Goal: Information Seeking & Learning: Learn about a topic

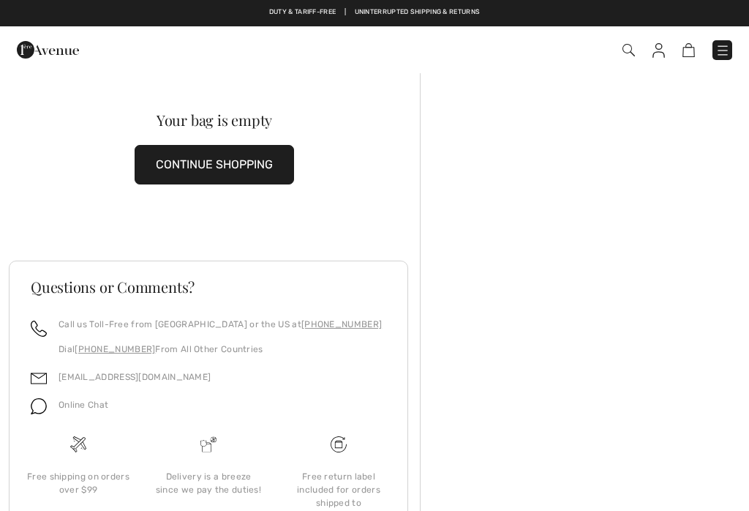
click at [729, 43] on img at bounding box center [722, 50] width 15 height 15
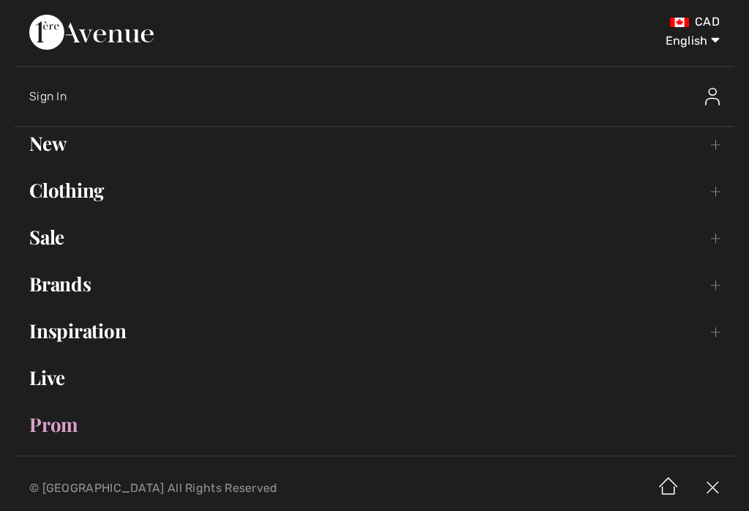
click at [701, 41] on select "English Français" at bounding box center [682, 38] width 76 height 44
select select "https://www.1ereavenue.com/fr/cart/"
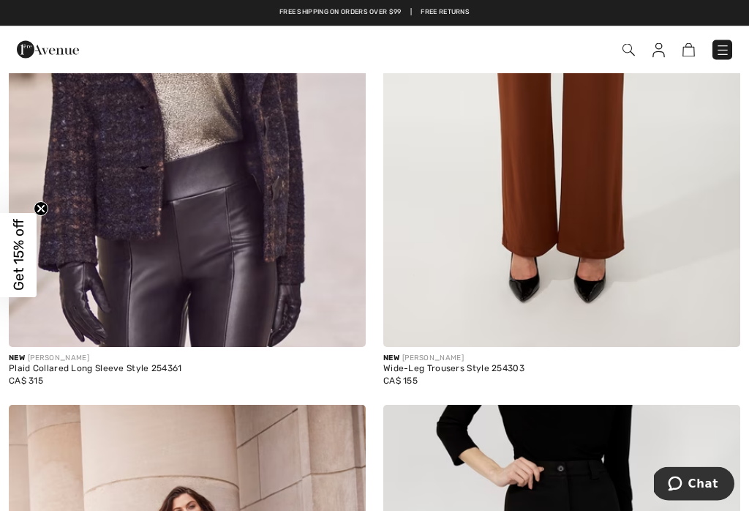
scroll to position [6949, 0]
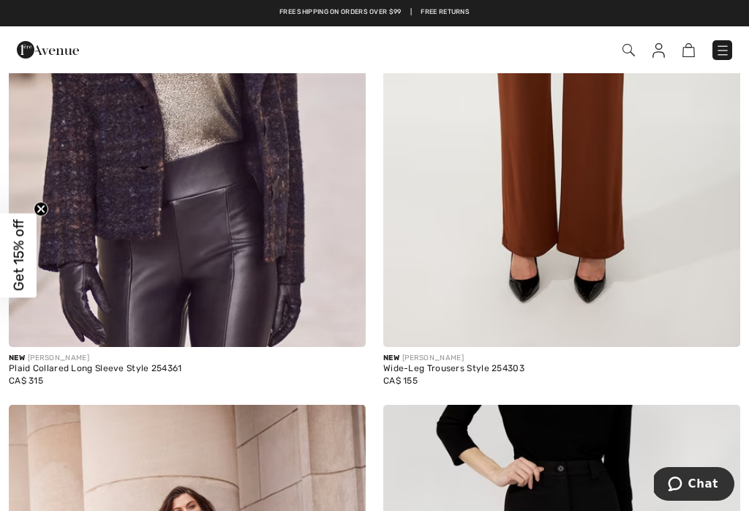
click at [657, 52] on img at bounding box center [659, 50] width 12 height 15
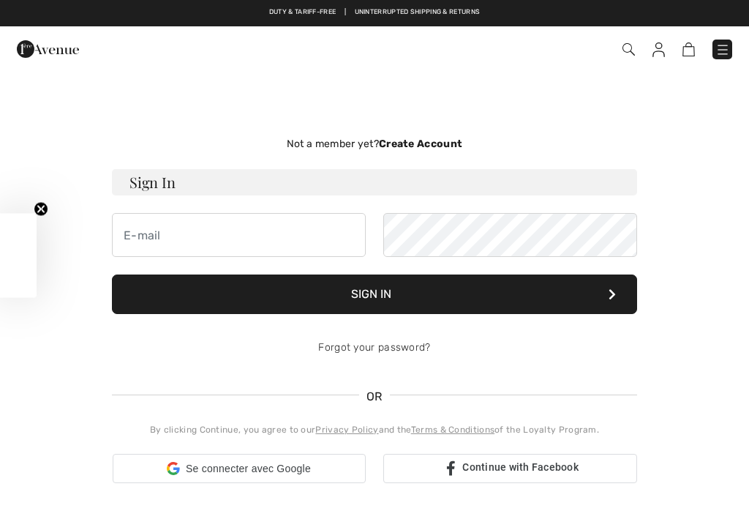
checkbox input "true"
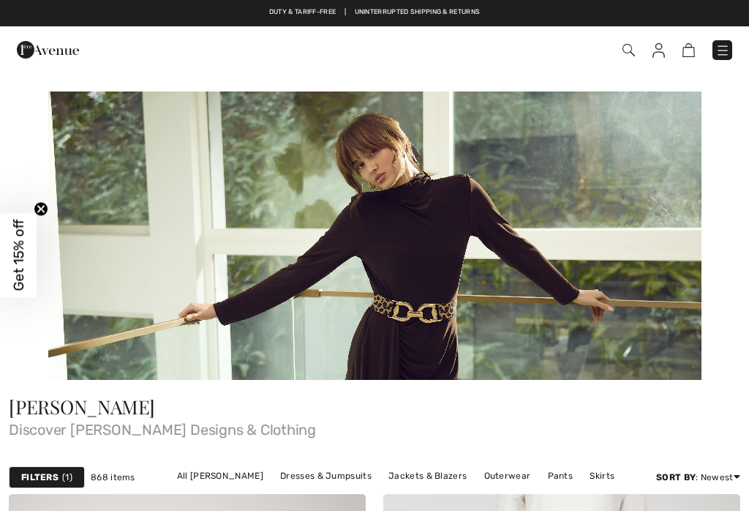
checkbox input "true"
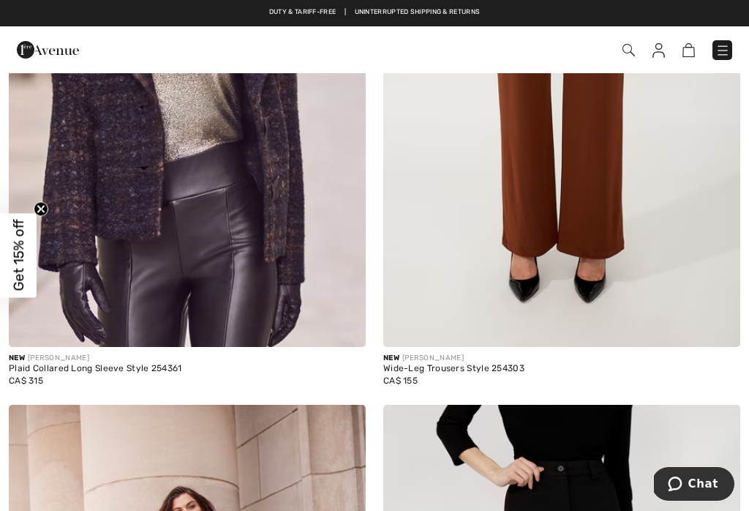
click at [726, 48] on img at bounding box center [722, 50] width 15 height 15
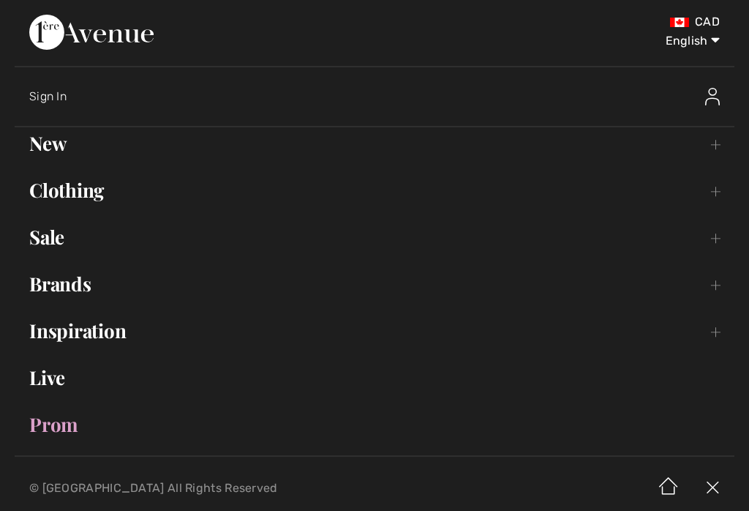
click at [696, 40] on select "English Français" at bounding box center [682, 38] width 76 height 44
select select "/fr/frank-lyman-6281-a92/pg3/"
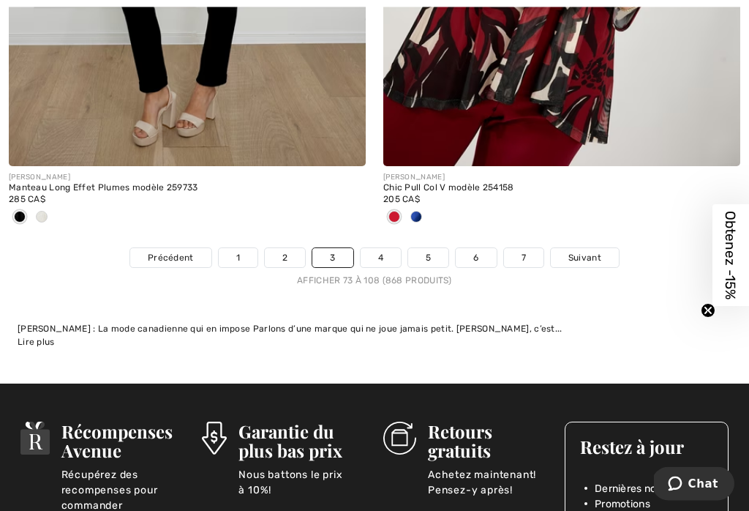
scroll to position [11450, 0]
click at [383, 248] on link "4" at bounding box center [381, 257] width 40 height 19
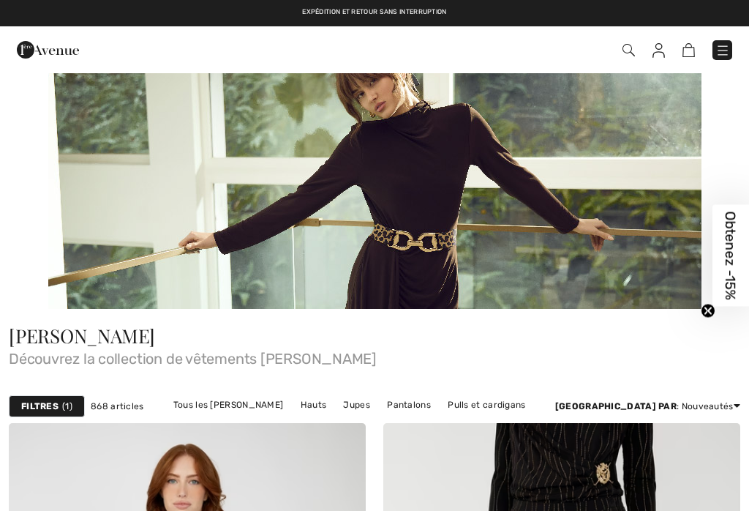
checkbox input "true"
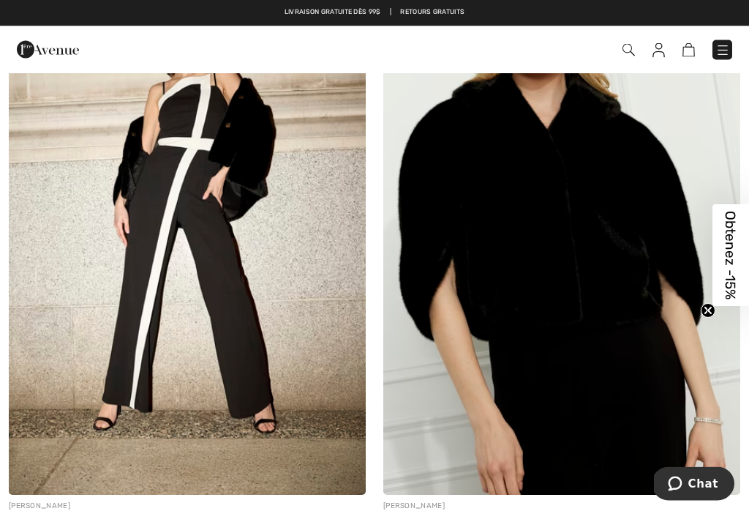
scroll to position [2308, 0]
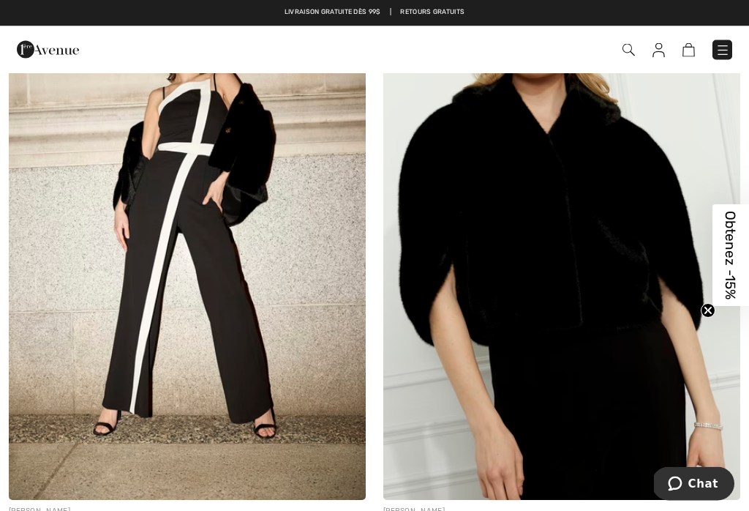
click at [696, 369] on img at bounding box center [561, 233] width 357 height 536
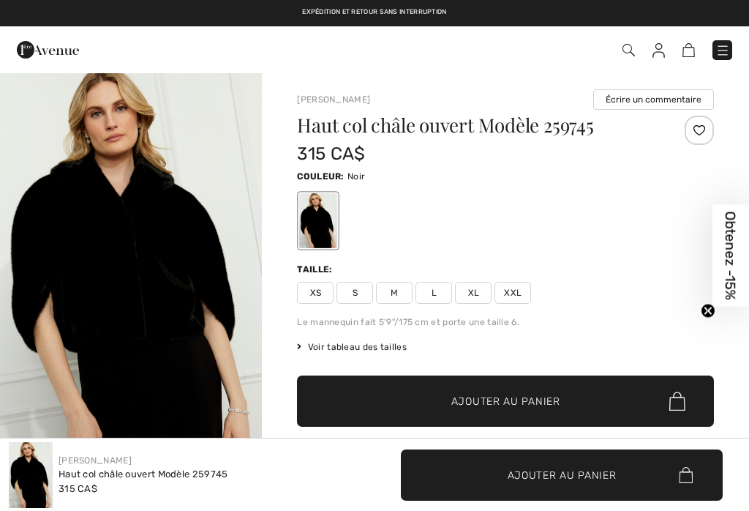
checkbox input "true"
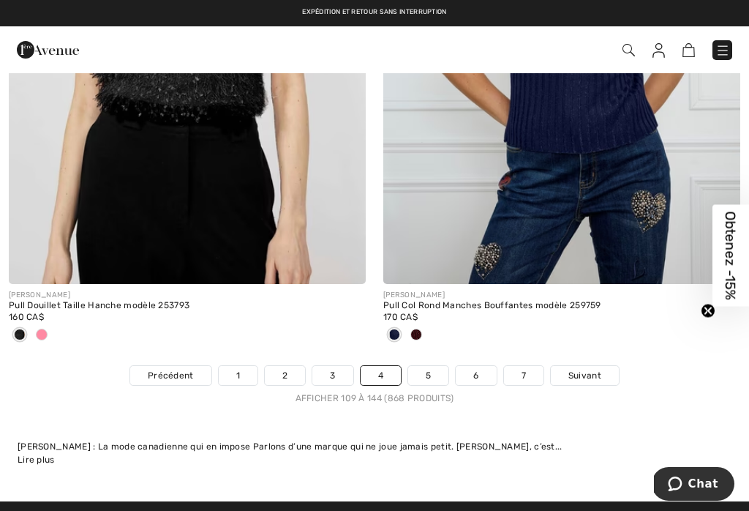
scroll to position [11332, 0]
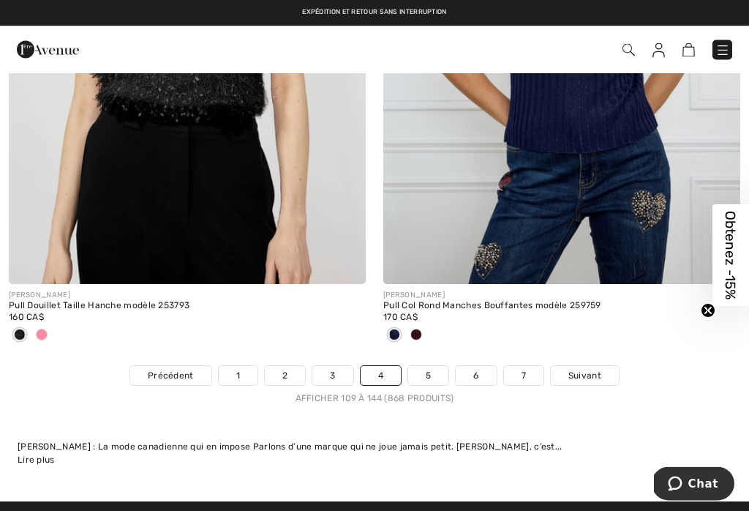
click at [432, 367] on link "5" at bounding box center [428, 376] width 40 height 19
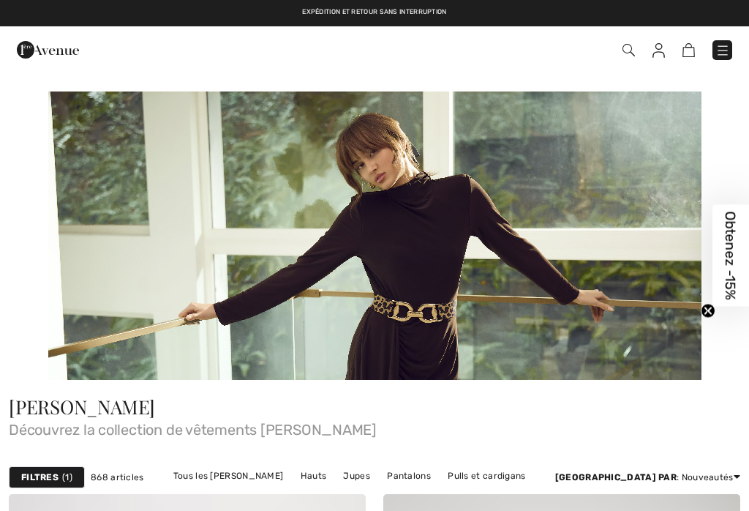
checkbox input "true"
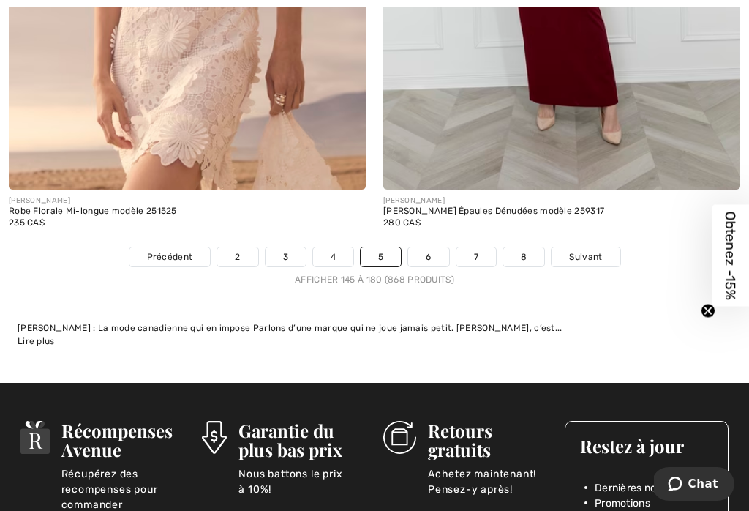
scroll to position [11384, 0]
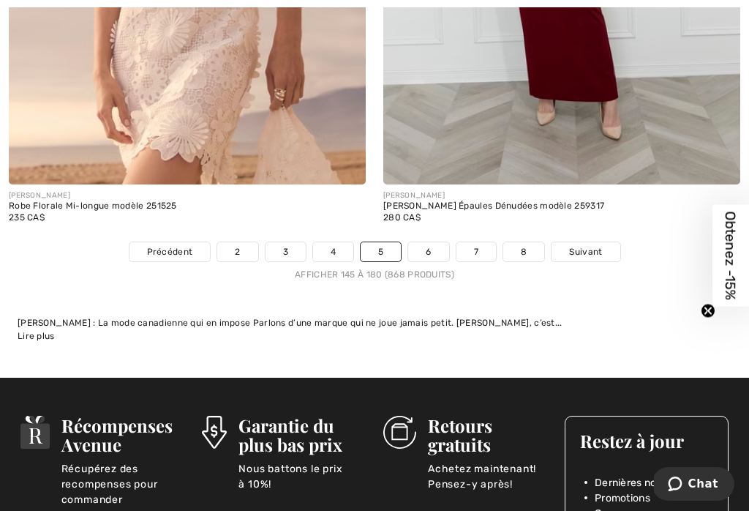
click at [435, 242] on link "6" at bounding box center [428, 251] width 40 height 19
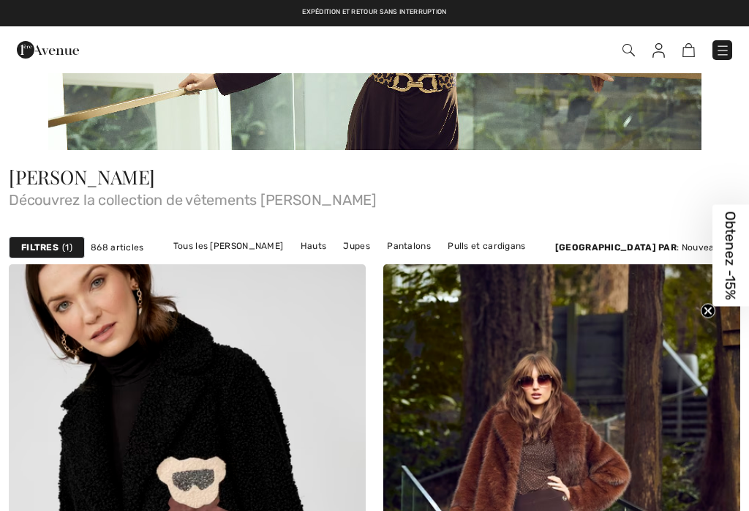
checkbox input "true"
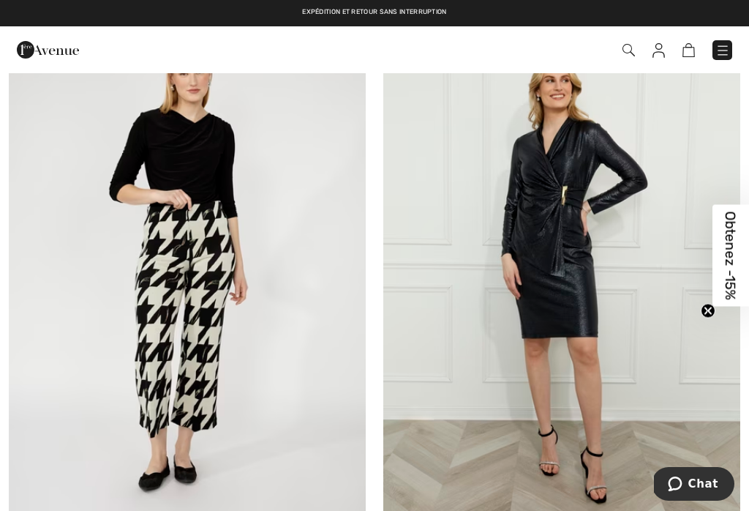
scroll to position [6138, 0]
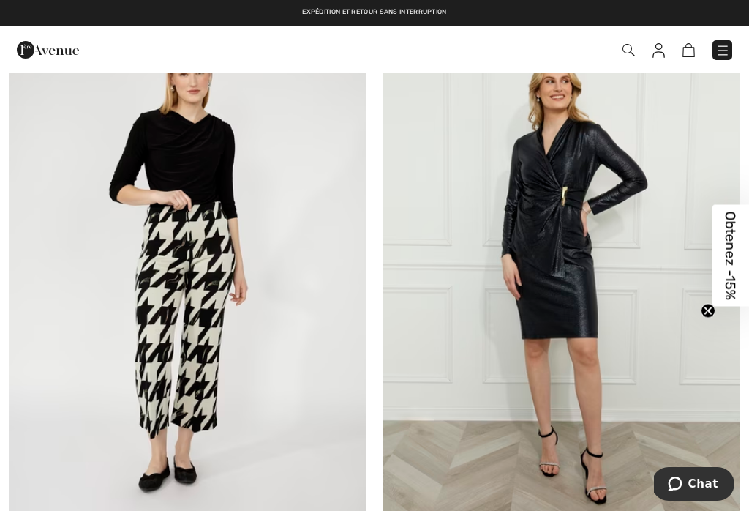
click at [348, 510] on img at bounding box center [343, 517] width 13 height 13
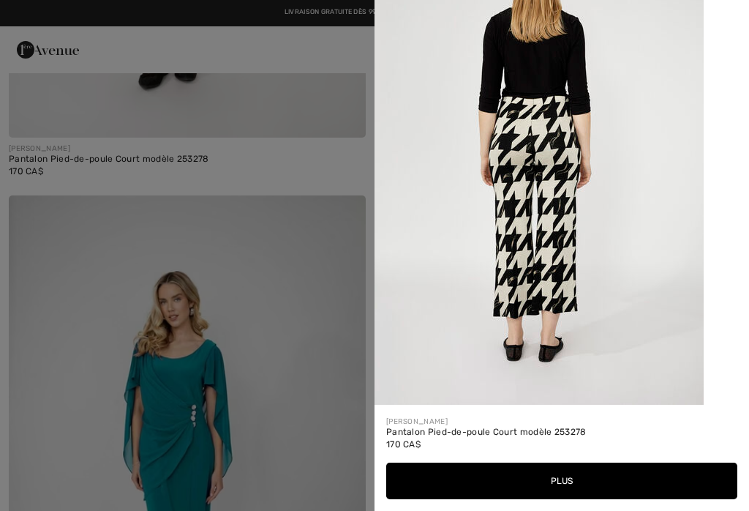
scroll to position [2213, 0]
click at [258, 102] on div at bounding box center [374, 255] width 749 height 511
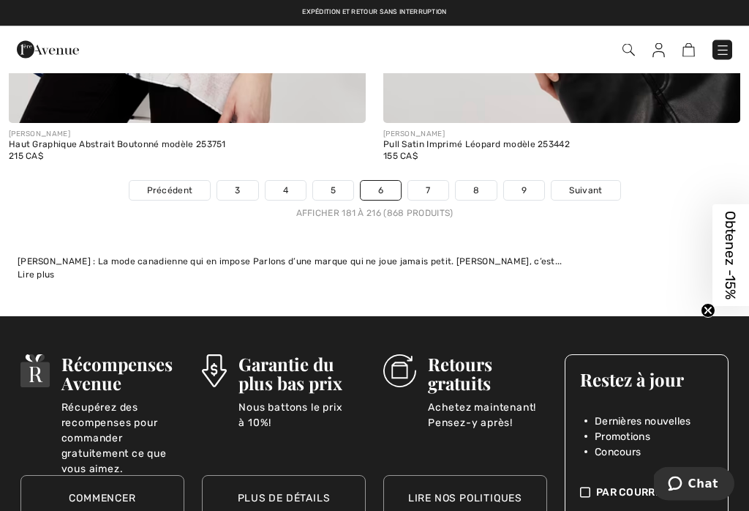
scroll to position [11445, 0]
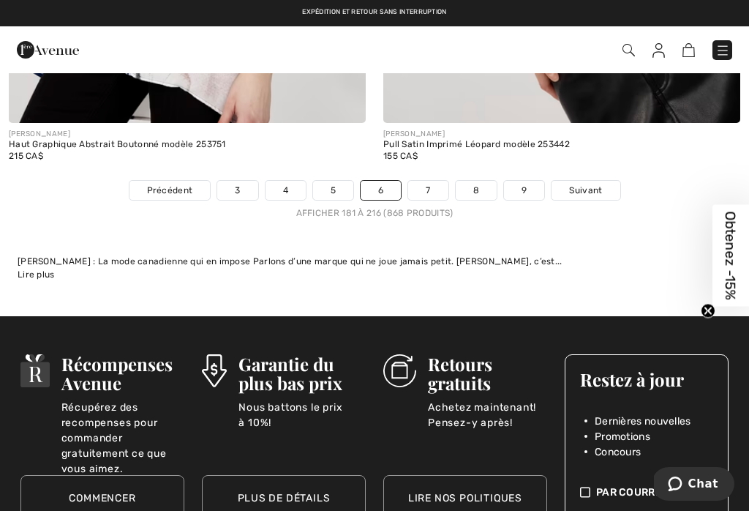
click at [437, 181] on link "7" at bounding box center [428, 190] width 40 height 19
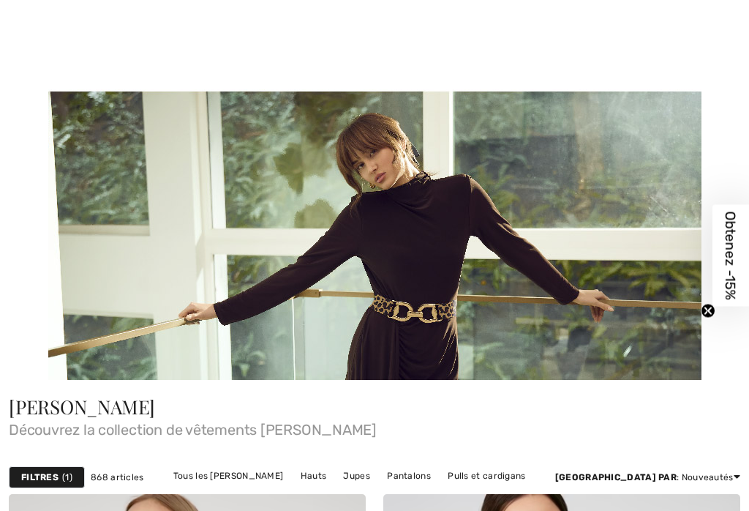
checkbox input "true"
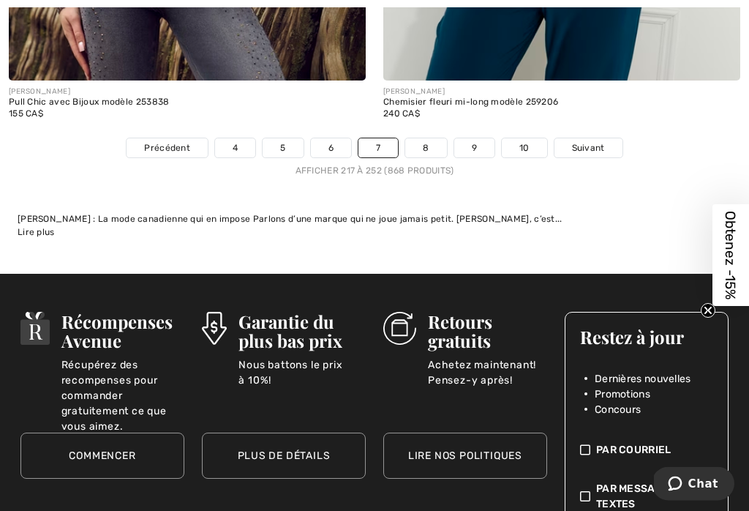
scroll to position [11560, 0]
click at [434, 141] on link "8" at bounding box center [425, 147] width 41 height 19
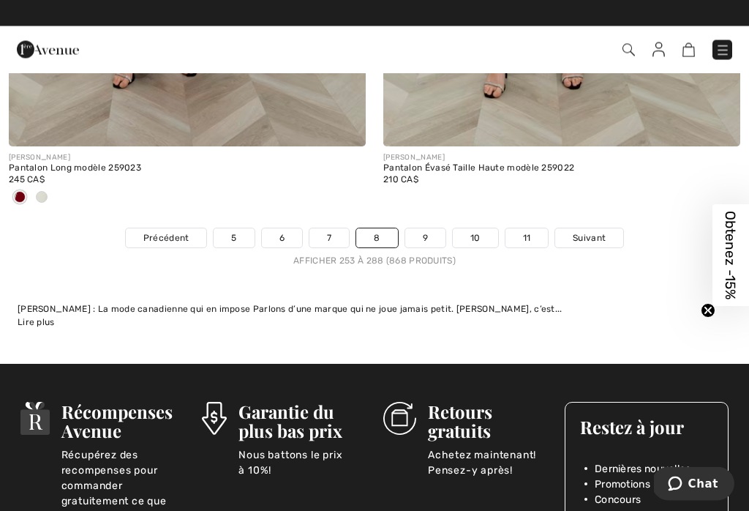
scroll to position [11494, 0]
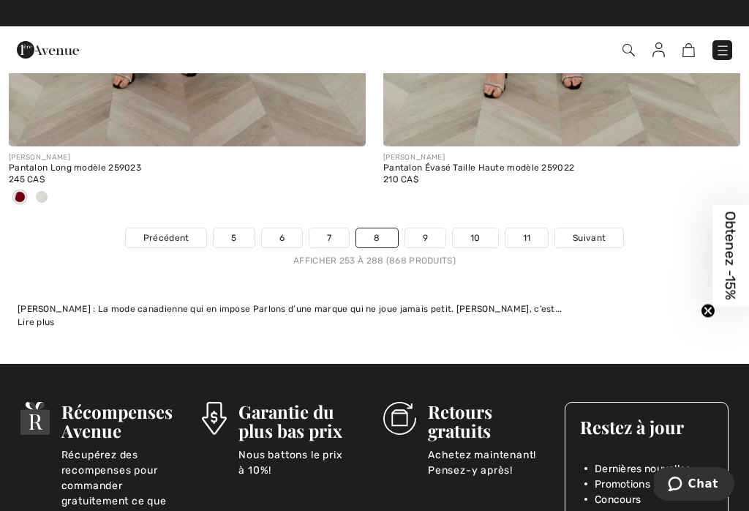
click at [432, 230] on link "9" at bounding box center [425, 237] width 40 height 19
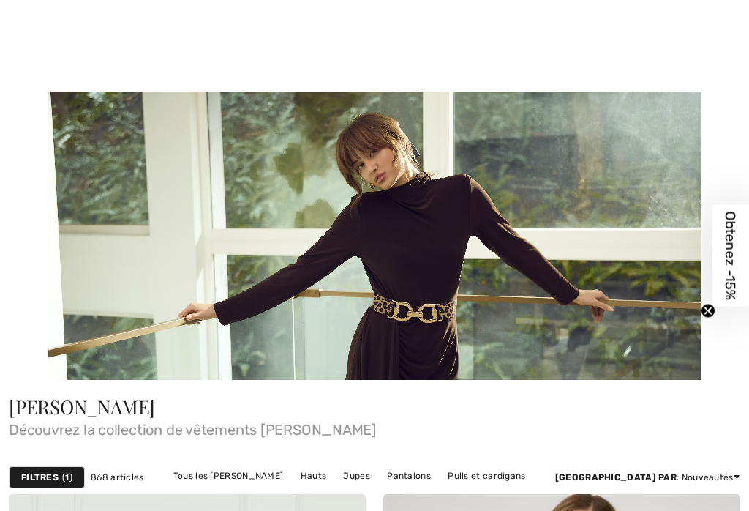
checkbox input "true"
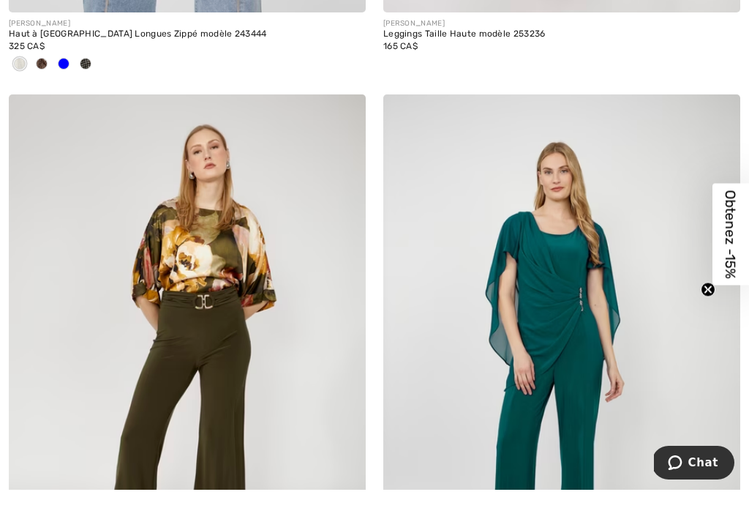
scroll to position [6074, 0]
